Goal: Task Accomplishment & Management: Manage account settings

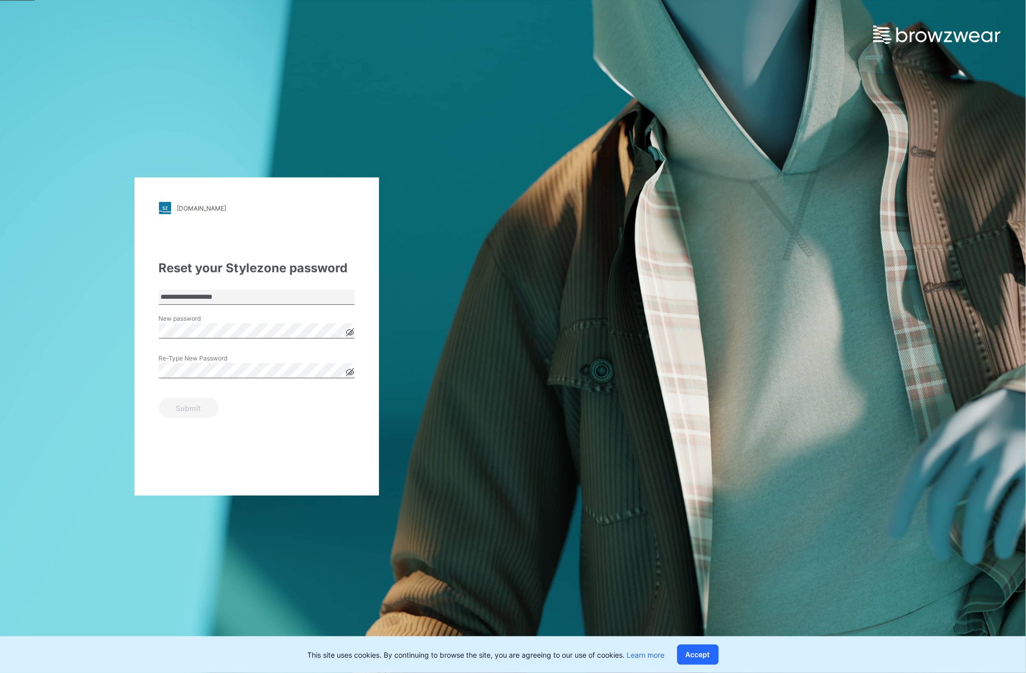
click at [352, 336] on icon at bounding box center [350, 332] width 8 height 8
click at [136, 448] on div "**********" at bounding box center [257, 336] width 245 height 318
click at [197, 407] on button "Submit" at bounding box center [189, 407] width 60 height 20
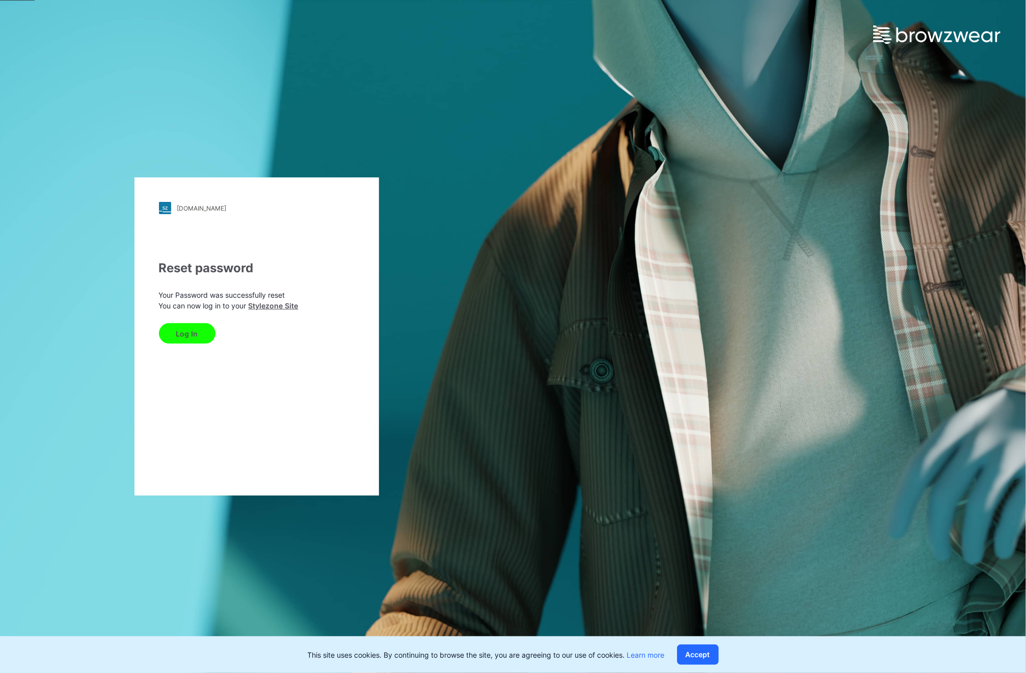
click at [143, 234] on div "hoplun.stylezone.com Loading... Reset password Your Password was successfully r…" at bounding box center [257, 336] width 245 height 318
click at [186, 328] on button "Log In" at bounding box center [187, 333] width 57 height 20
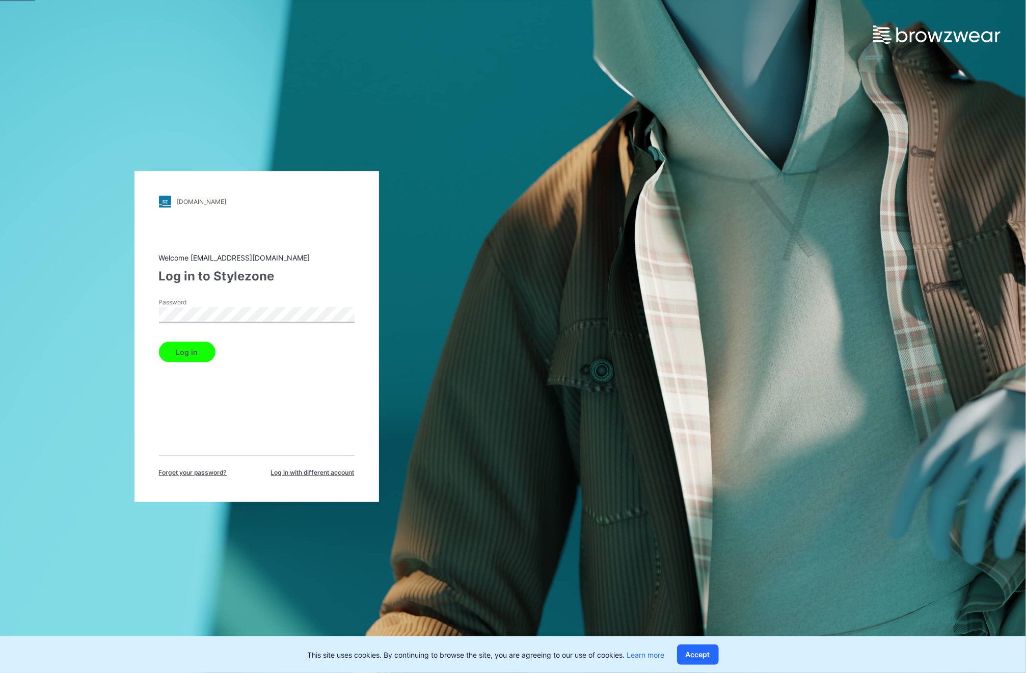
click at [187, 356] on button "Log in" at bounding box center [187, 352] width 57 height 20
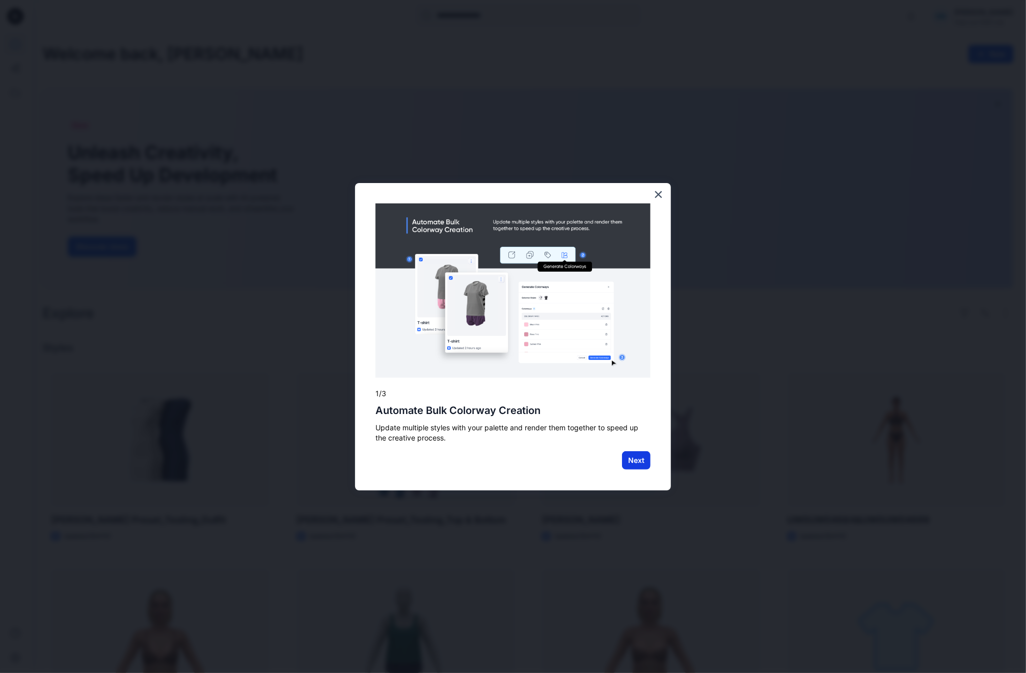
click at [640, 457] on button "Next" at bounding box center [636, 460] width 29 height 18
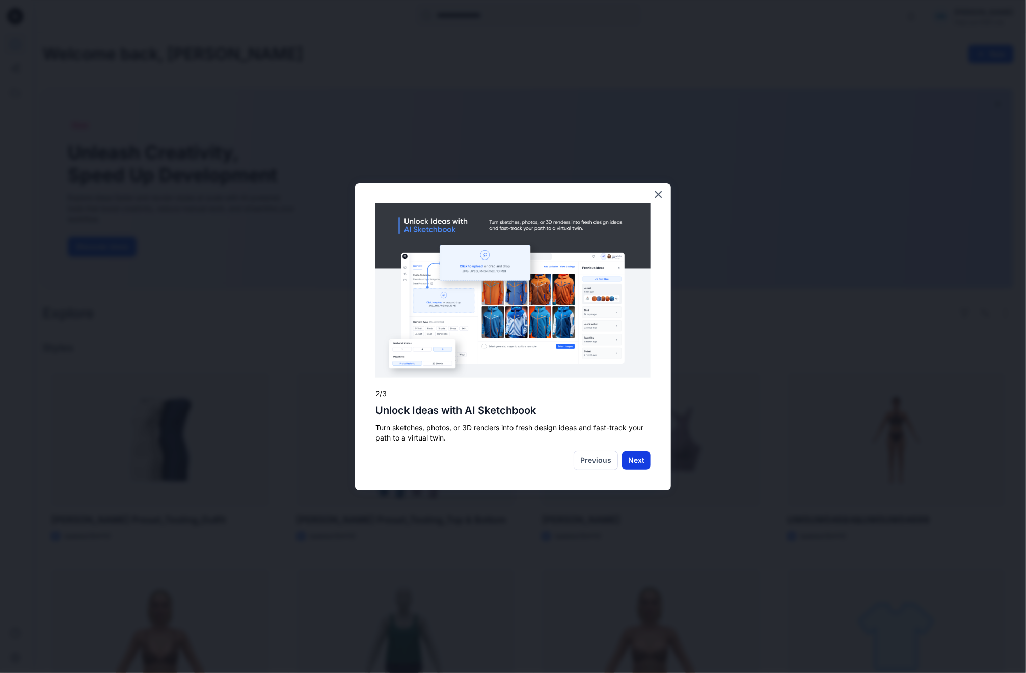
click at [638, 461] on button "Next" at bounding box center [636, 460] width 29 height 18
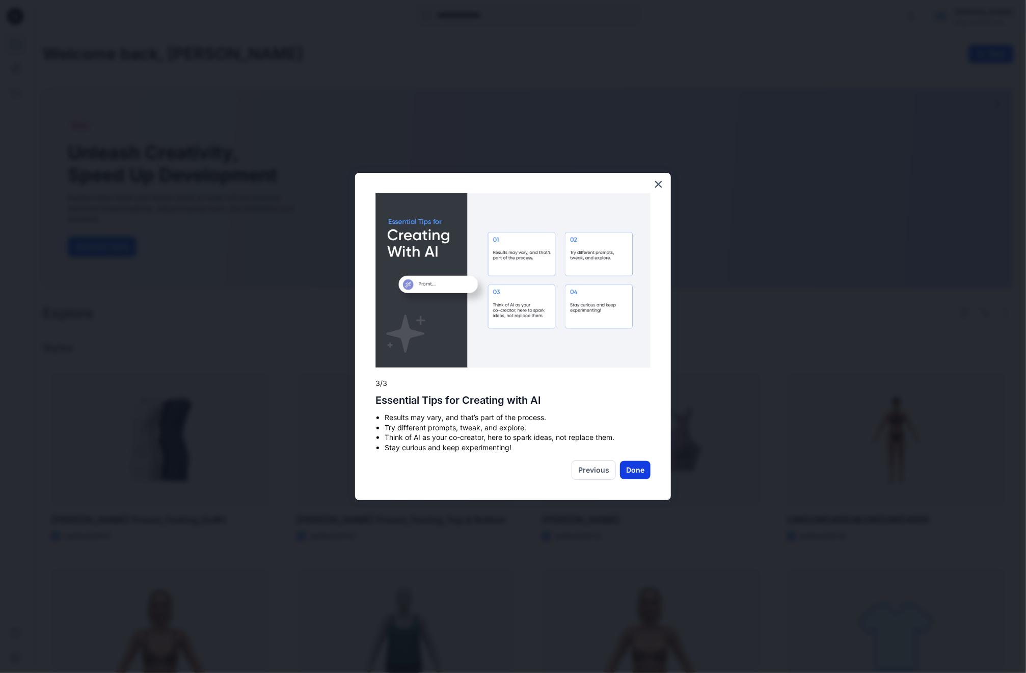
click at [640, 470] on button "Done" at bounding box center [635, 470] width 31 height 18
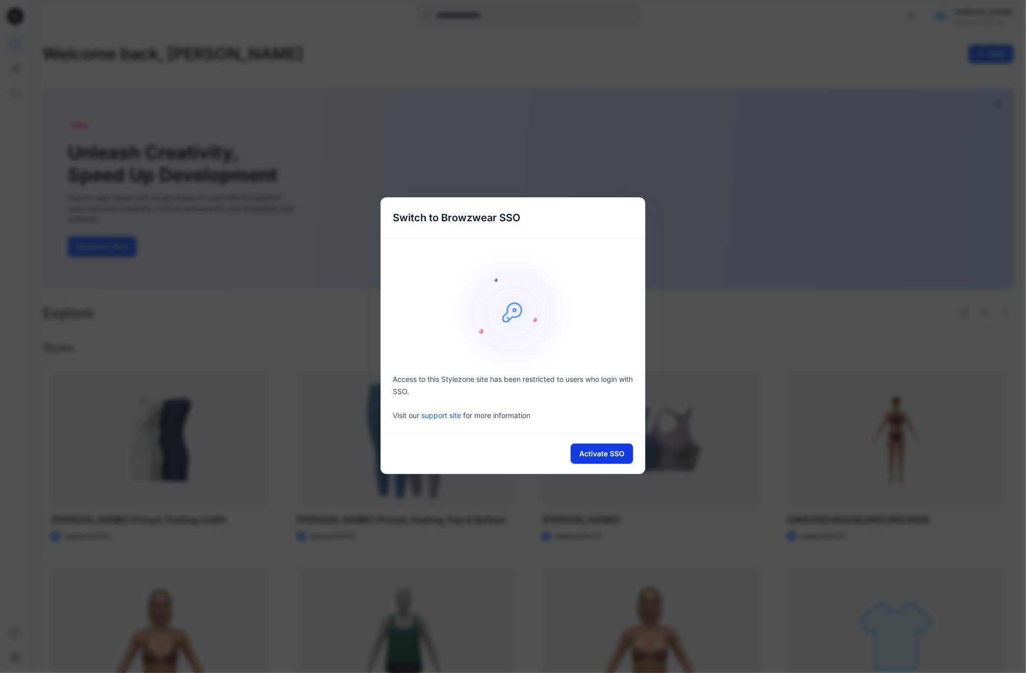
click at [610, 452] on button "Activate SSO" at bounding box center [602, 453] width 63 height 20
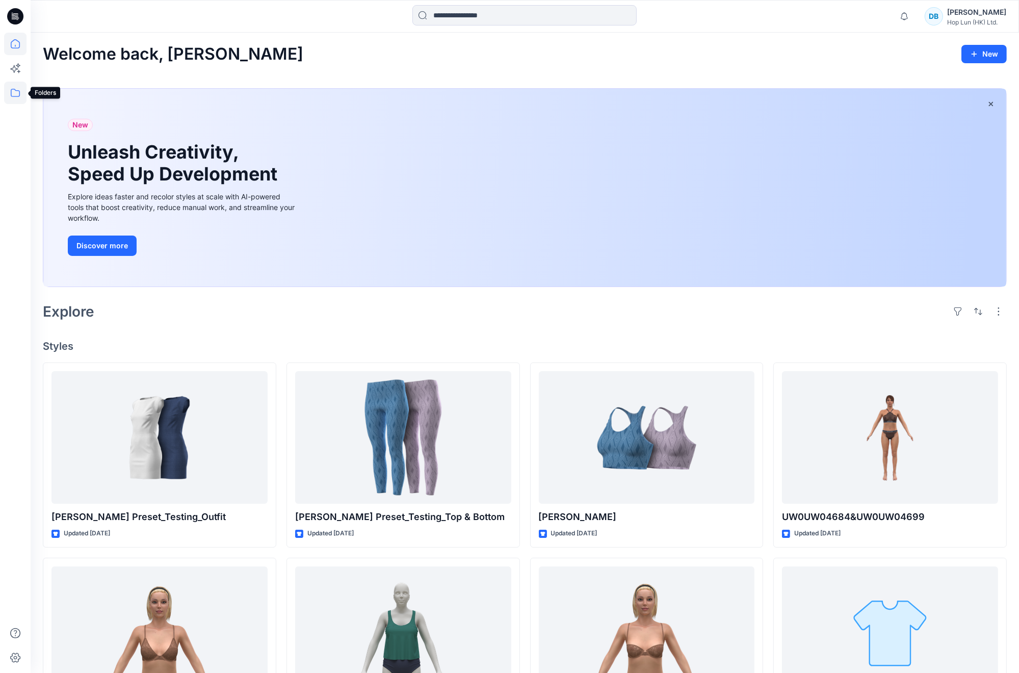
click at [18, 94] on icon at bounding box center [15, 93] width 22 height 22
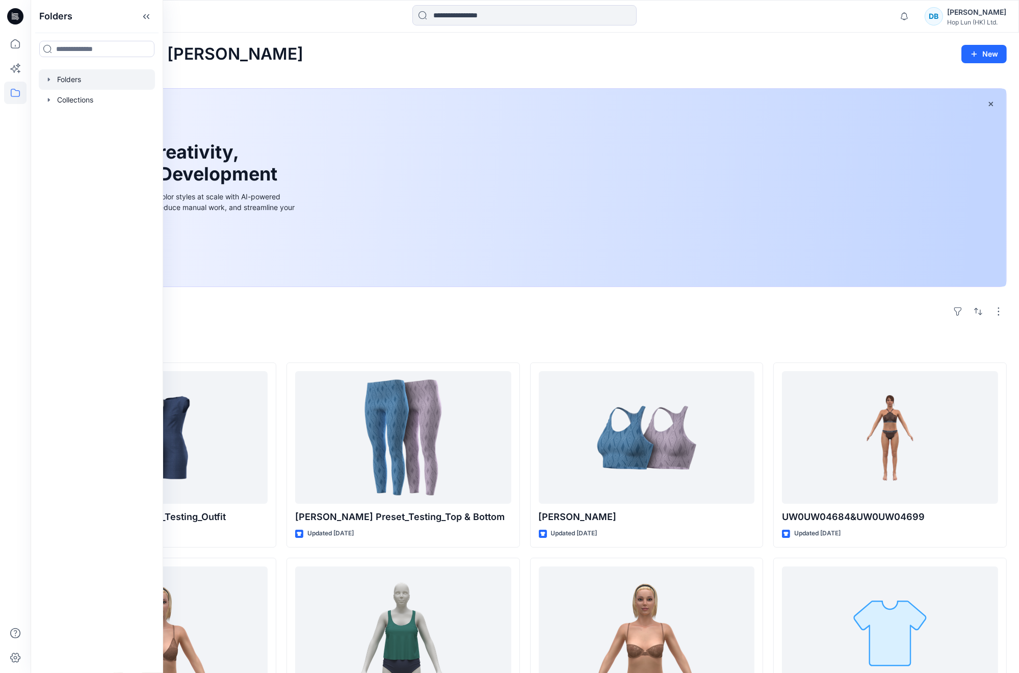
click at [52, 79] on icon "button" at bounding box center [49, 79] width 8 height 8
click at [110, 96] on div at bounding box center [109, 100] width 140 height 20
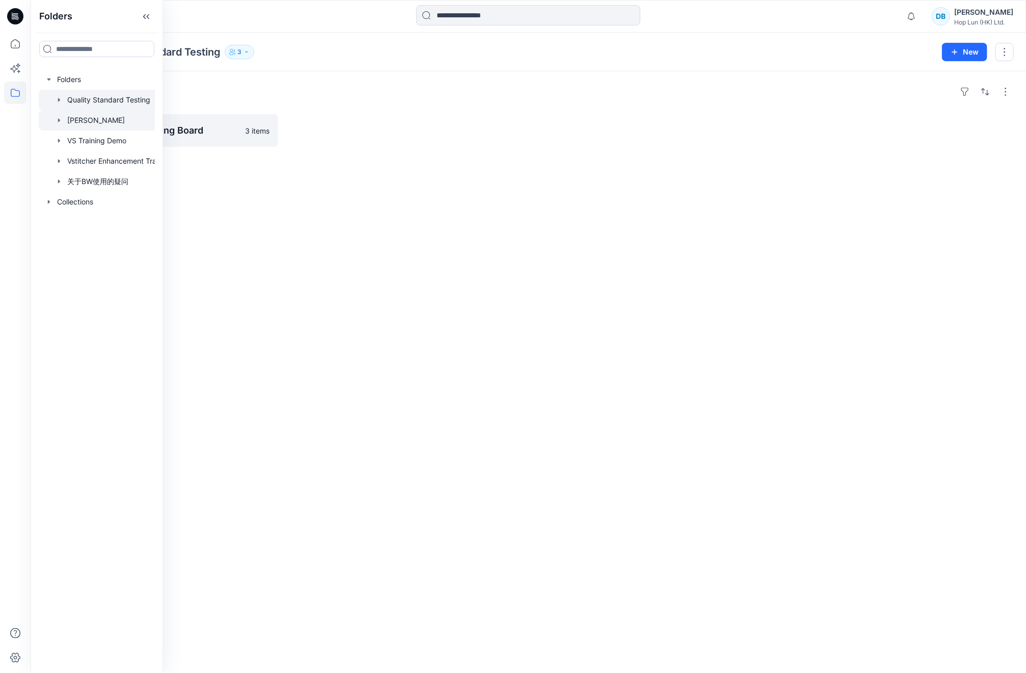
click at [98, 122] on div at bounding box center [109, 120] width 140 height 20
click at [98, 141] on div at bounding box center [109, 140] width 140 height 20
click at [100, 117] on div at bounding box center [109, 120] width 140 height 20
click at [260, 210] on div "Folders Tommy Hilfiger Board 1 item" at bounding box center [529, 371] width 996 height 601
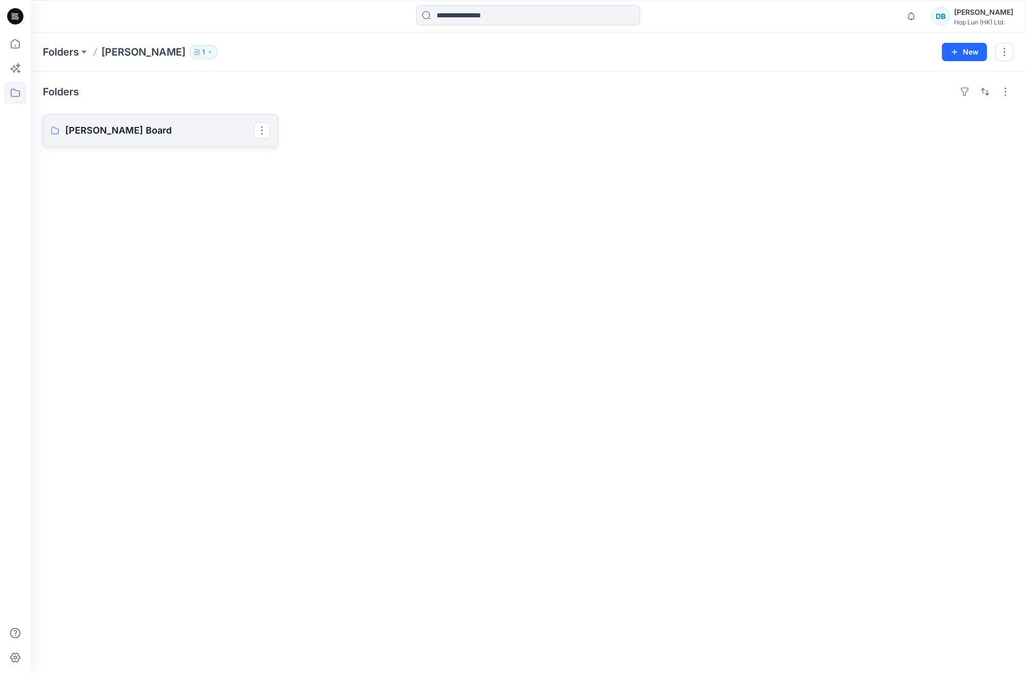
click at [121, 126] on p "Tommy Hilfiger Board" at bounding box center [159, 130] width 189 height 14
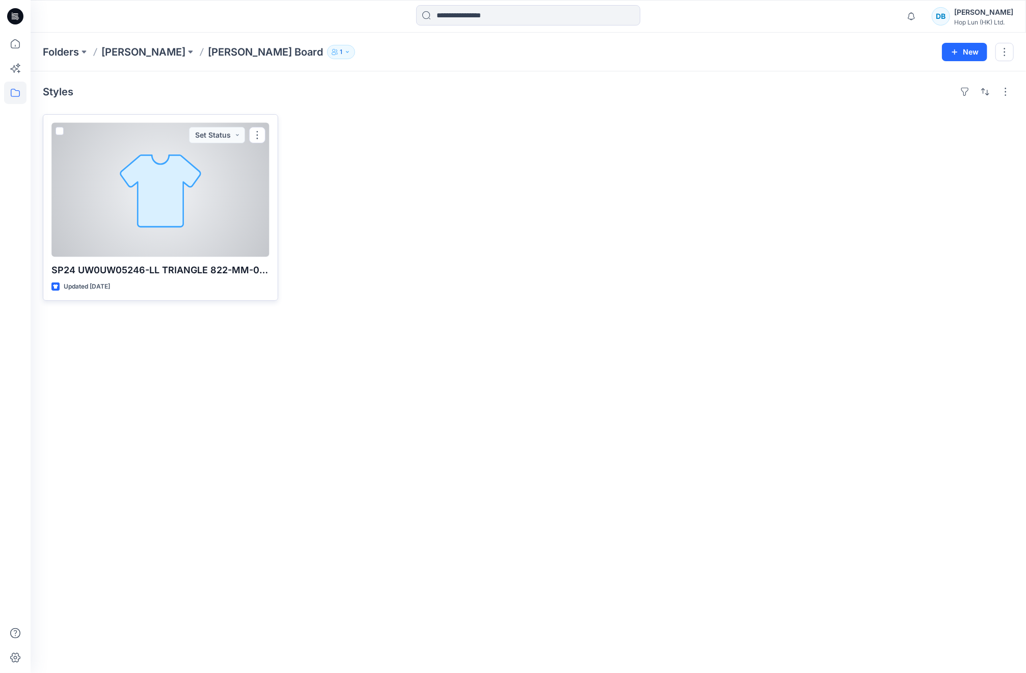
click at [132, 187] on div at bounding box center [160, 190] width 218 height 134
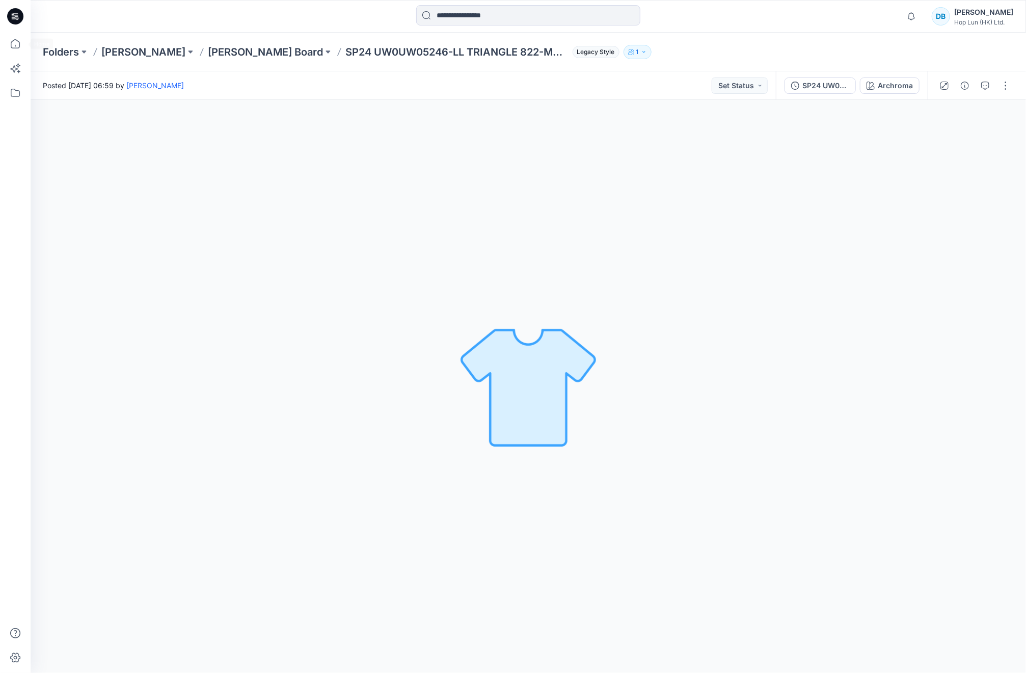
click at [27, 52] on div at bounding box center [15, 336] width 31 height 673
click at [19, 46] on icon at bounding box center [15, 43] width 9 height 9
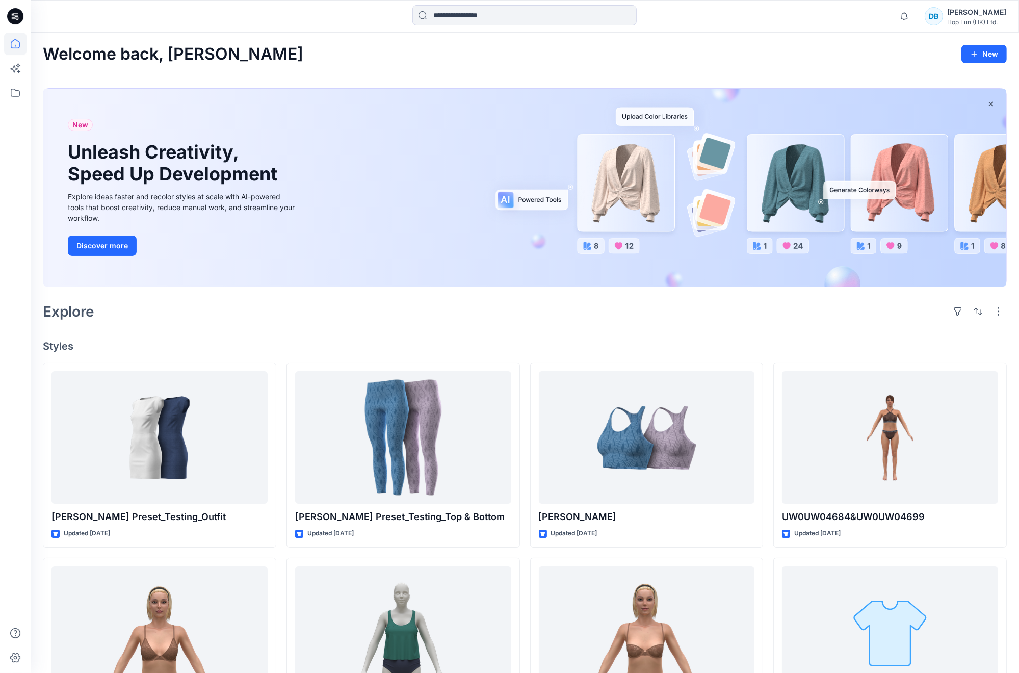
drag, startPoint x: 47, startPoint y: 57, endPoint x: 330, endPoint y: 70, distance: 282.6
click at [203, 47] on h2 "Welcome back, Devin" at bounding box center [173, 54] width 260 height 19
drag, startPoint x: 314, startPoint y: 59, endPoint x: 383, endPoint y: 59, distance: 68.8
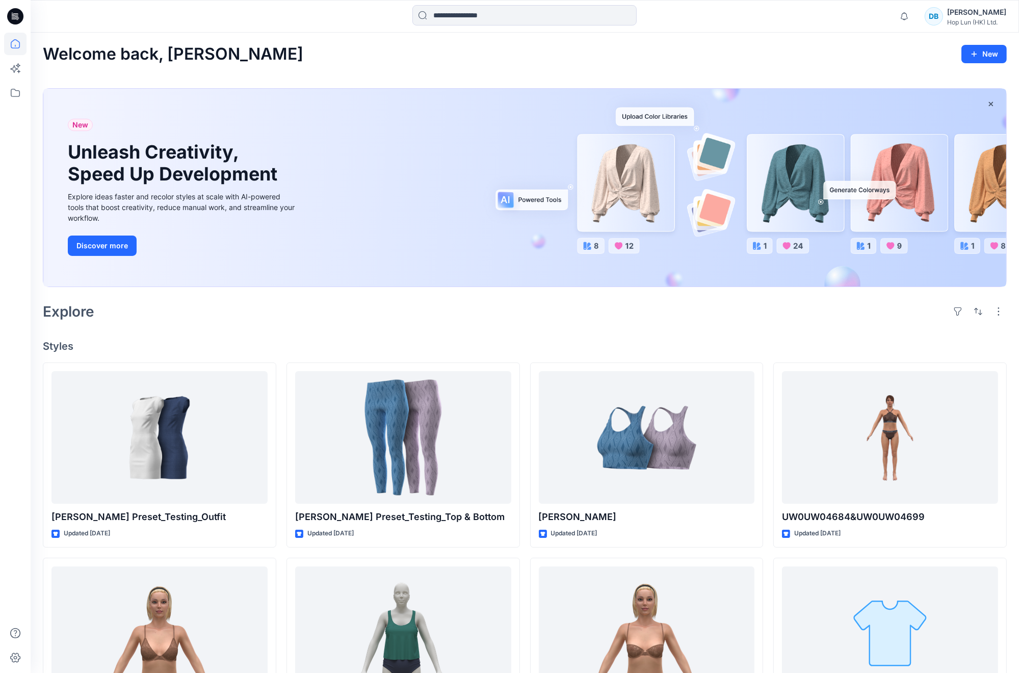
click at [315, 59] on div "Welcome back, Devin New" at bounding box center [524, 54] width 963 height 19
click at [996, 19] on div "Hop Lun (HK) Ltd." at bounding box center [976, 22] width 59 height 8
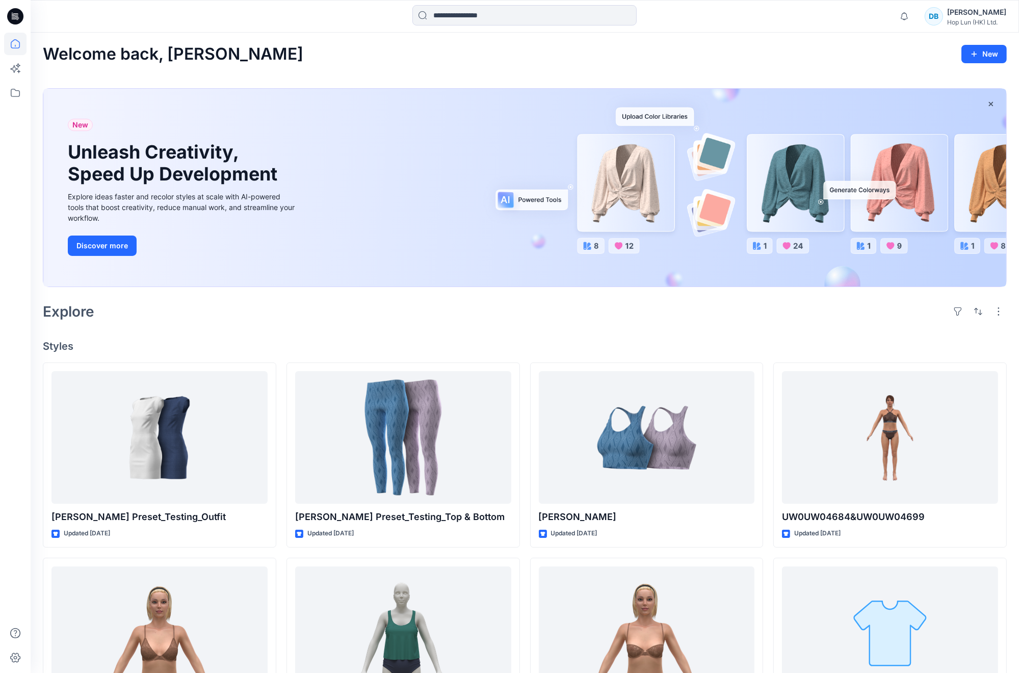
click at [990, 15] on div "Devin Bao" at bounding box center [976, 12] width 59 height 12
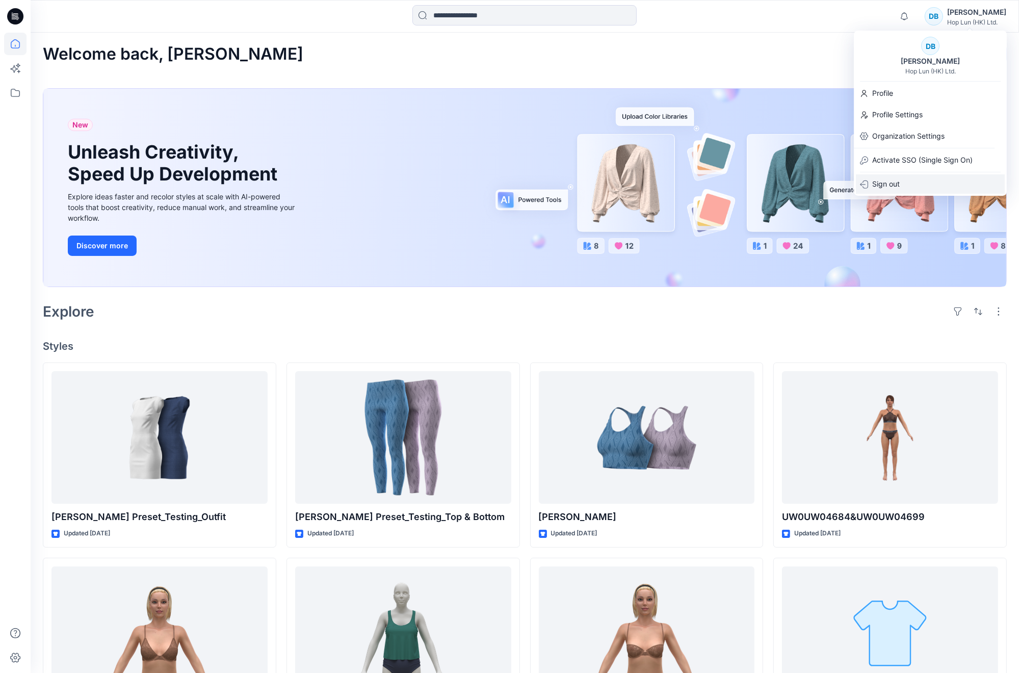
click at [892, 183] on p "Sign out" at bounding box center [886, 183] width 28 height 19
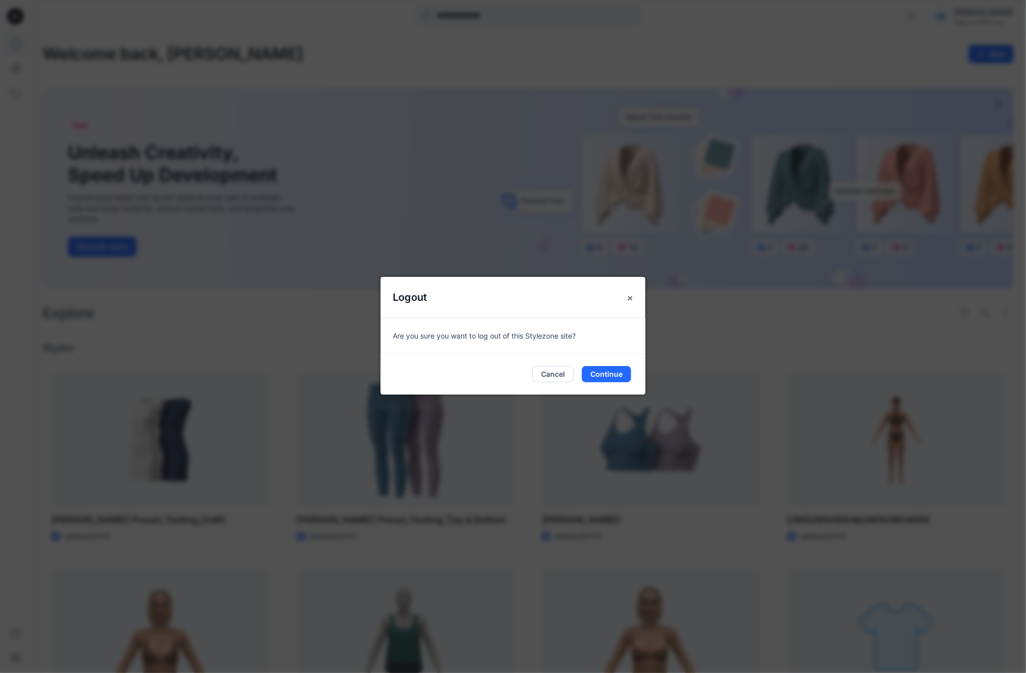
drag, startPoint x: 597, startPoint y: 373, endPoint x: 593, endPoint y: 324, distance: 49.6
click at [593, 324] on div "Logout Are you sure you want to log out of this Stylezone site? Cancel Continue" at bounding box center [513, 336] width 265 height 118
click at [615, 376] on button "Continue" at bounding box center [606, 374] width 49 height 16
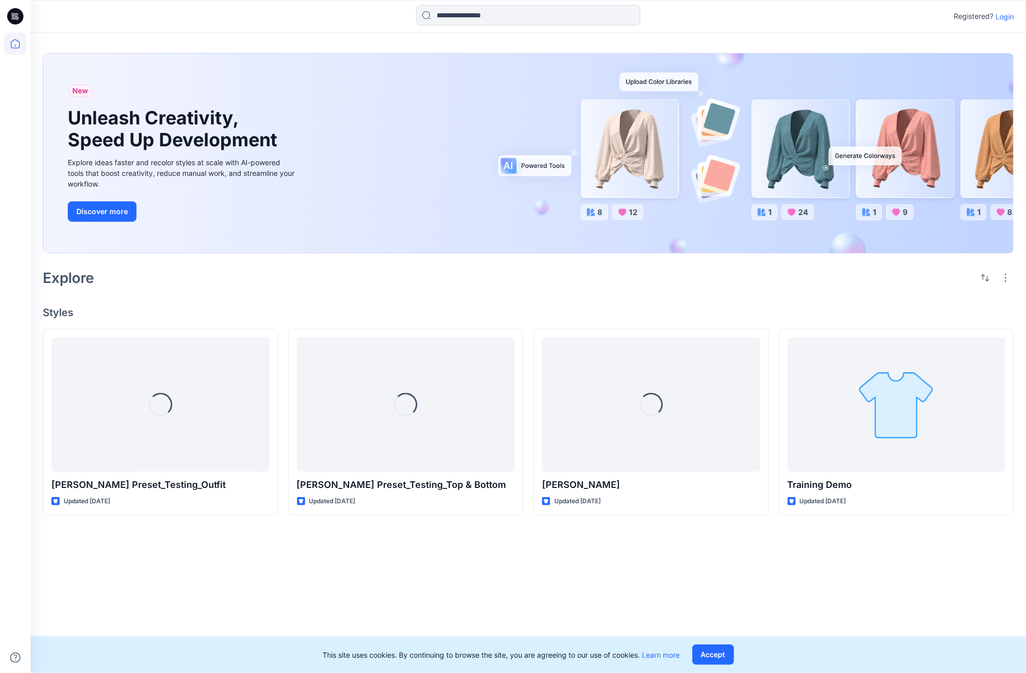
click at [1007, 16] on p "Login" at bounding box center [1005, 16] width 18 height 11
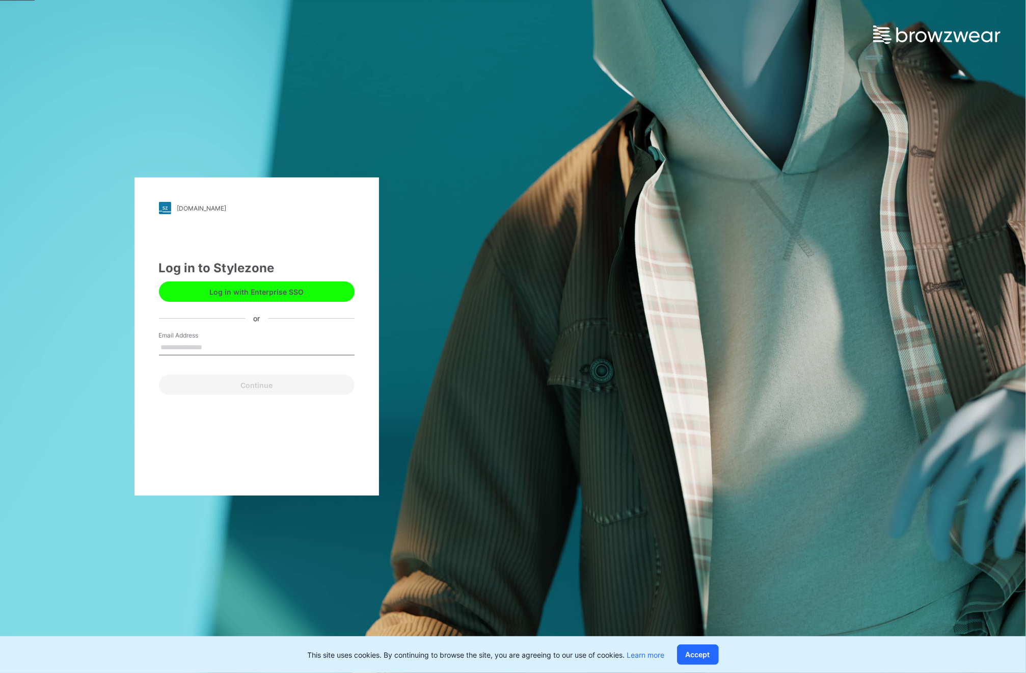
click at [188, 343] on input "Email Address" at bounding box center [257, 347] width 196 height 15
type input "**********"
click at [242, 380] on button "Continue" at bounding box center [257, 384] width 196 height 20
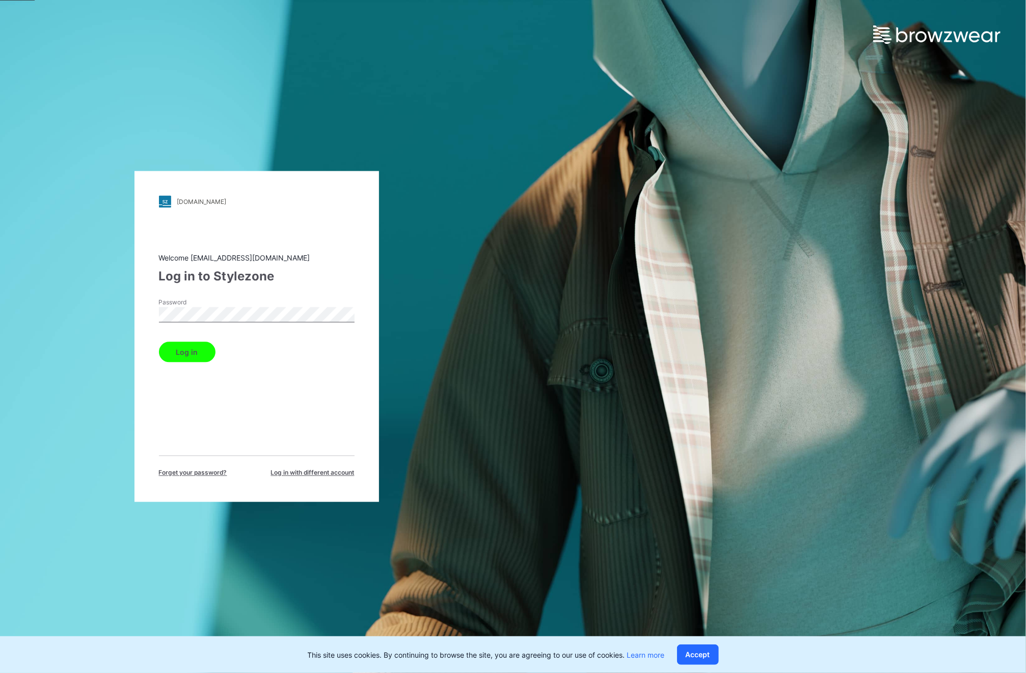
drag, startPoint x: 164, startPoint y: 383, endPoint x: 170, endPoint y: 374, distance: 10.2
click at [164, 383] on div "Welcome [EMAIL_ADDRESS][DOMAIN_NAME] Log in to Stylezone Password Log in Forget…" at bounding box center [257, 365] width 196 height 225
click at [186, 351] on button "Log in" at bounding box center [187, 352] width 57 height 20
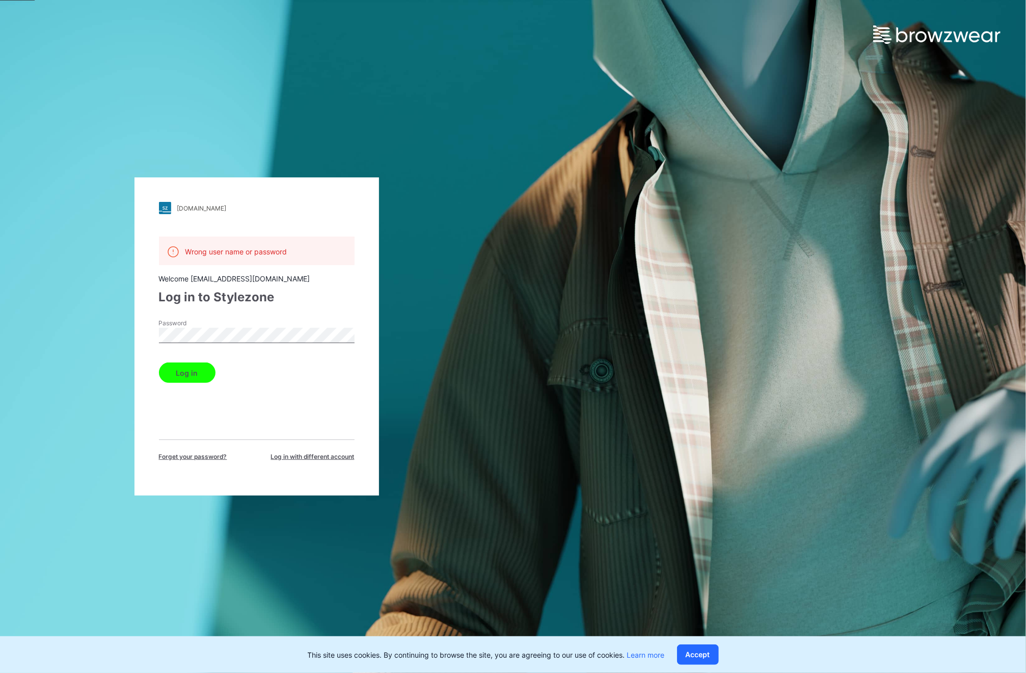
click at [182, 458] on span "Forget your password?" at bounding box center [193, 456] width 68 height 9
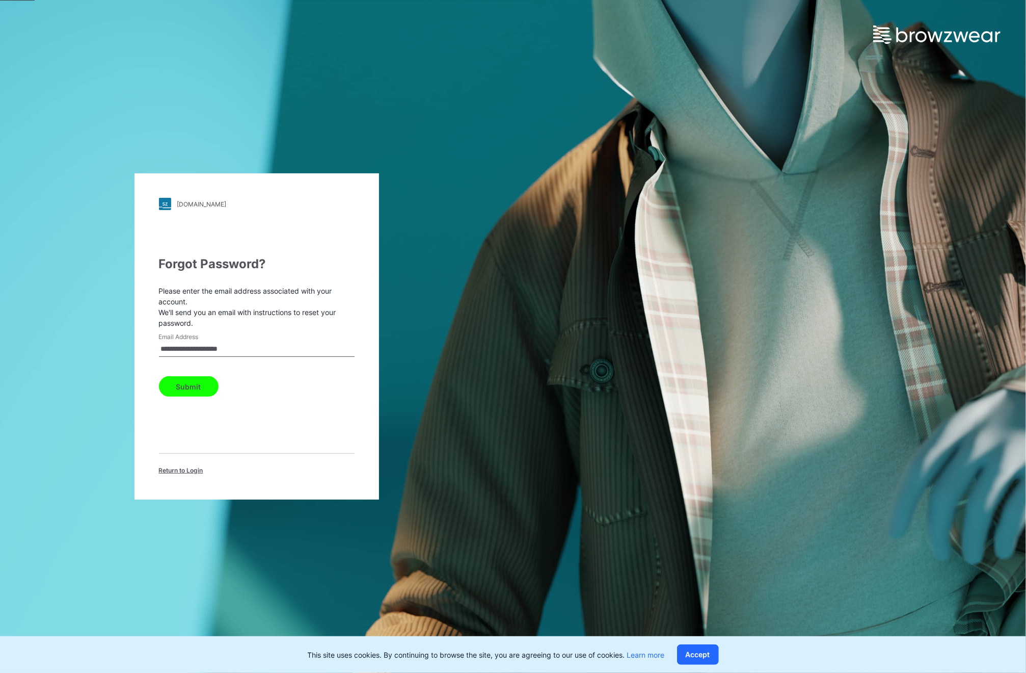
click at [195, 389] on button "Submit" at bounding box center [189, 386] width 60 height 20
click at [702, 650] on button "Accept" at bounding box center [698, 654] width 42 height 20
